Goal: Obtain resource: Obtain resource

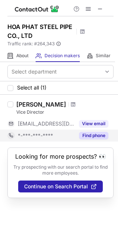
click at [92, 134] on button "Find phone" at bounding box center [93, 135] width 29 height 7
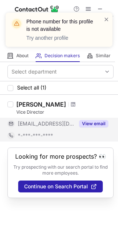
click at [90, 124] on button "View email" at bounding box center [93, 123] width 29 height 7
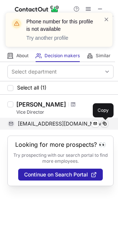
click at [104, 124] on span at bounding box center [105, 124] width 6 height 6
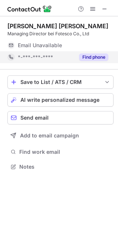
scroll to position [162, 118]
click at [89, 56] on button "Find phone" at bounding box center [93, 56] width 29 height 7
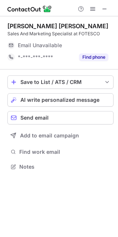
scroll to position [162, 118]
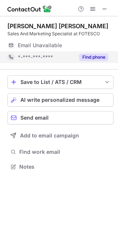
click at [92, 58] on button "Find phone" at bounding box center [93, 56] width 29 height 7
